Goal: Communication & Community: Answer question/provide support

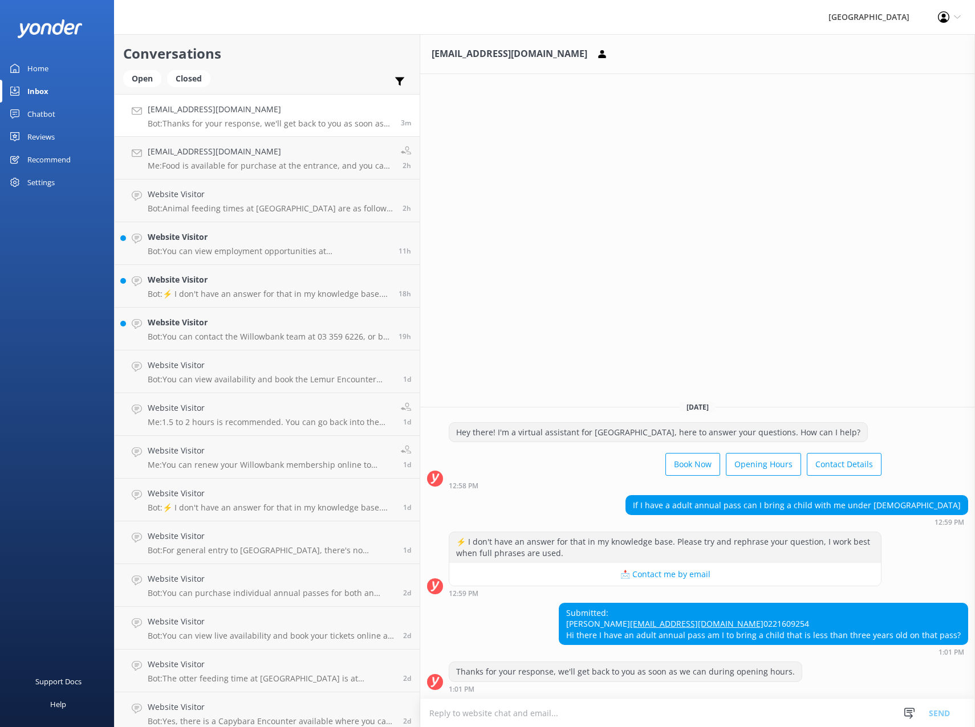
click at [221, 115] on h4 "[EMAIL_ADDRESS][DOMAIN_NAME]" at bounding box center [270, 109] width 245 height 13
click at [213, 292] on p "Bot: ⚡ I don't have an answer for that in my knowledge base. Please try and rep…" at bounding box center [269, 294] width 242 height 10
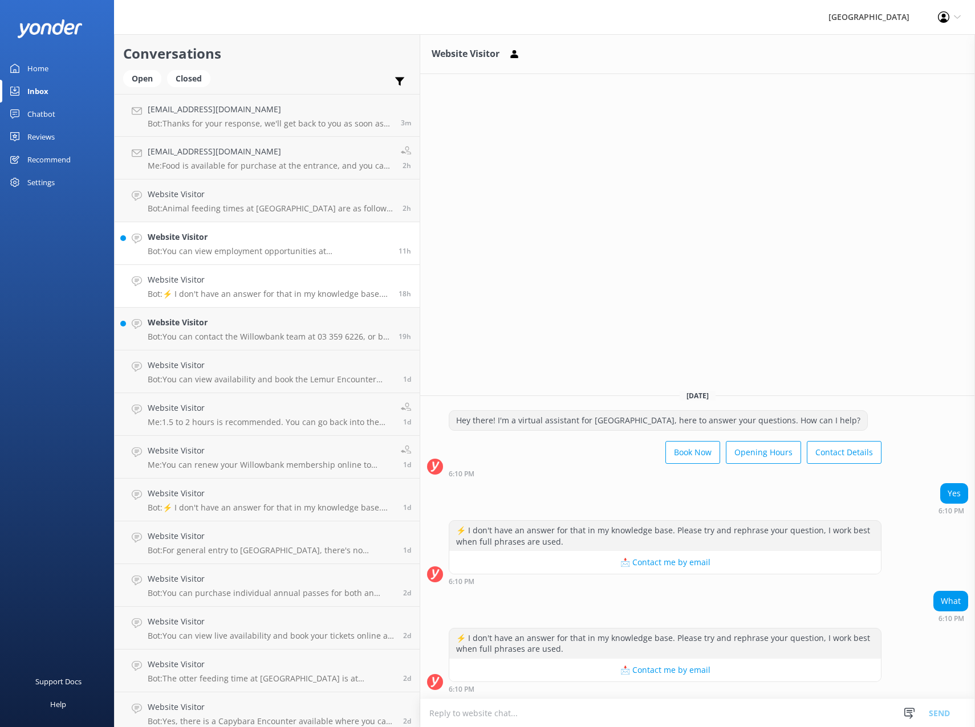
click at [245, 238] on h4 "Website Visitor" at bounding box center [269, 237] width 242 height 13
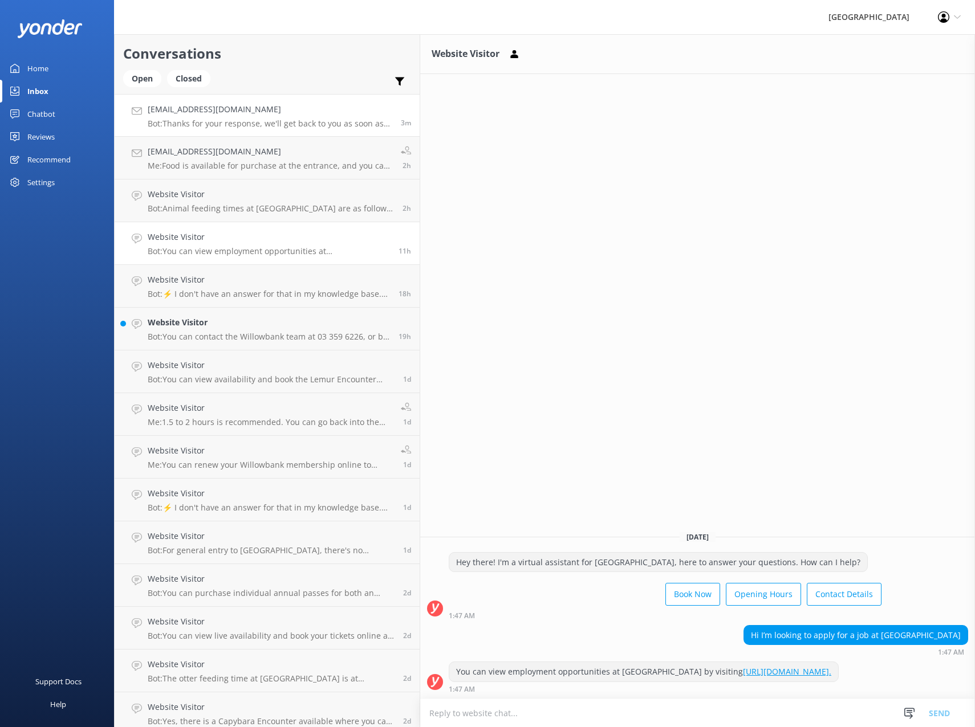
click at [189, 121] on p "Bot: Thanks for your response, we'll get back to you as soon as we can during o…" at bounding box center [270, 124] width 245 height 10
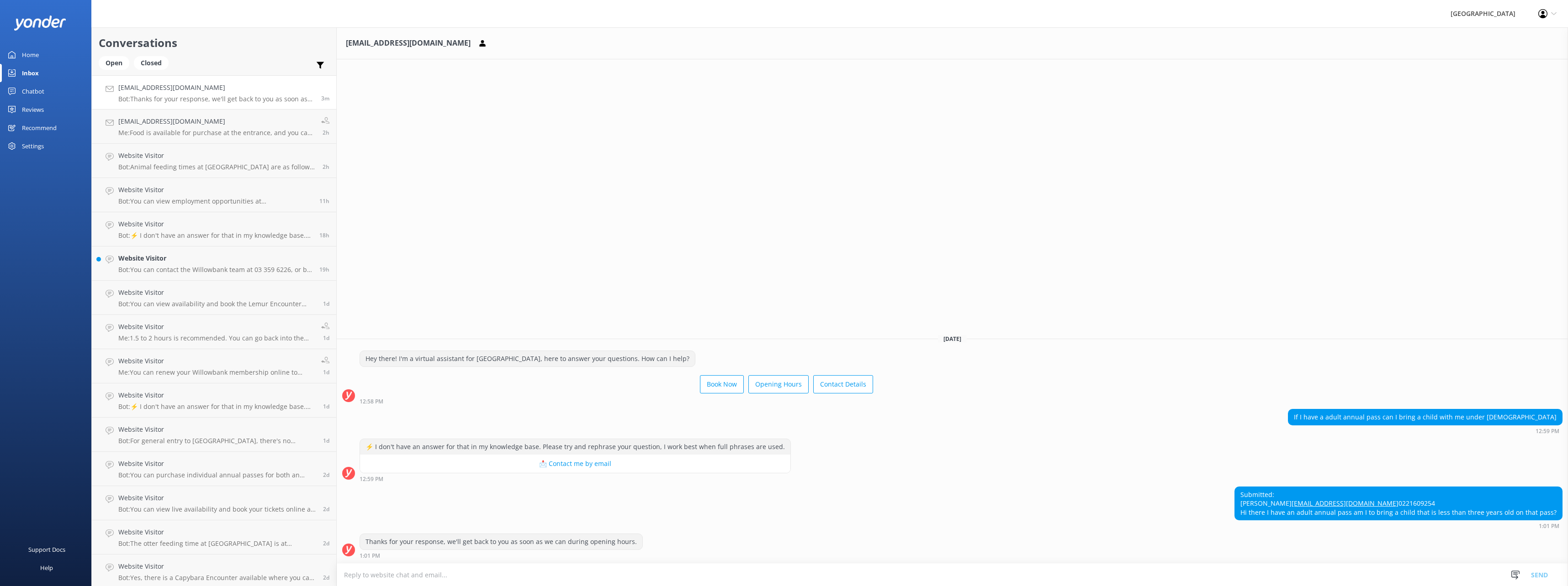
click at [367, 577] on textarea at bounding box center [952, 575] width 1231 height 22
click at [386, 575] on textarea "Children under" at bounding box center [952, 575] width 1231 height 23
click at [780, 574] on textarea "Children under 5" at bounding box center [952, 575] width 1231 height 23
type textarea "Children under 5 years are free"
click at [780, 575] on button "Send" at bounding box center [1539, 575] width 34 height 23
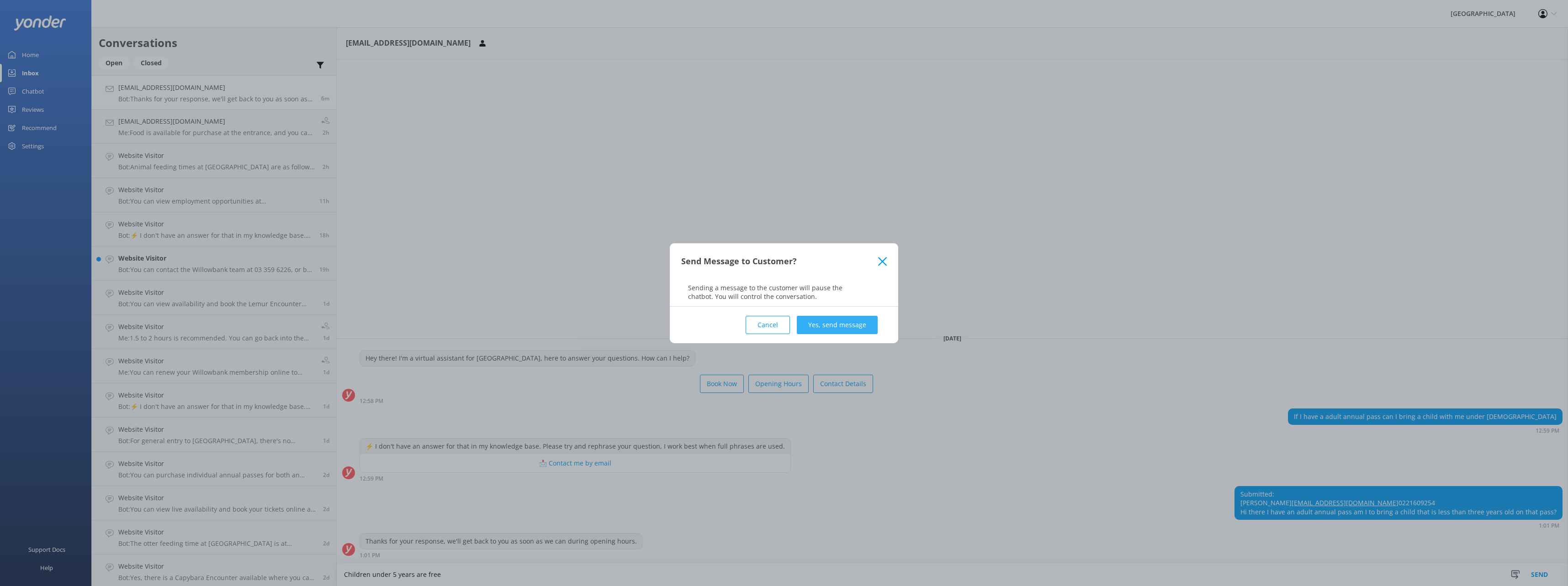
click at [780, 327] on button "Yes, send message" at bounding box center [836, 325] width 81 height 18
